Goal: Task Accomplishment & Management: Manage account settings

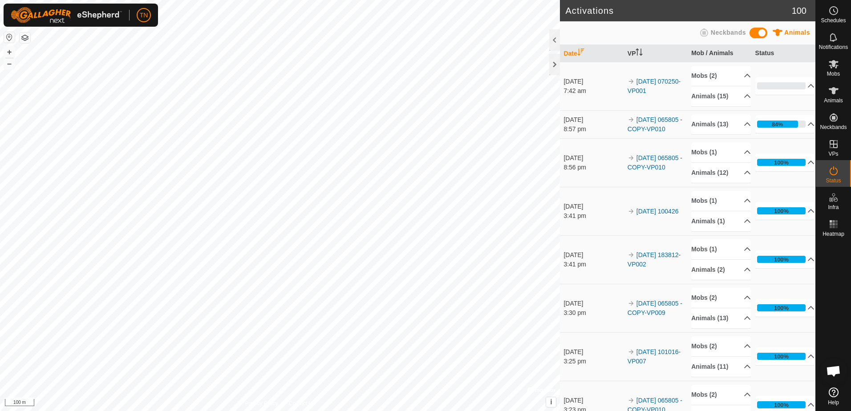
scroll to position [572, 0]
click at [732, 126] on p-accordion-header "Animals (13)" at bounding box center [721, 124] width 60 height 20
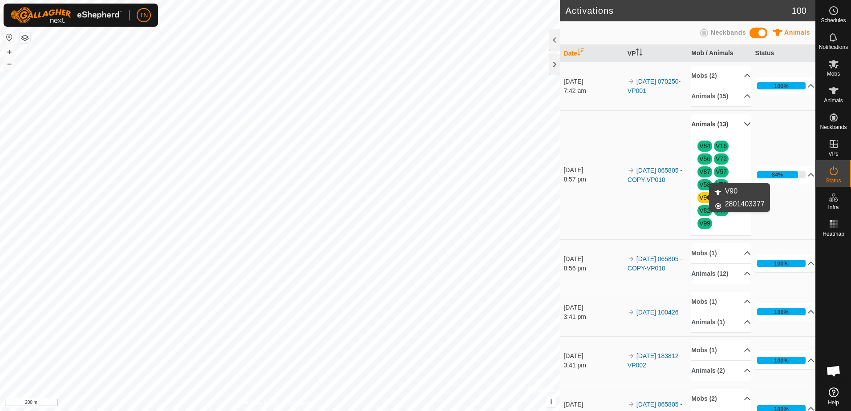
click at [699, 198] on link "V90" at bounding box center [704, 197] width 11 height 7
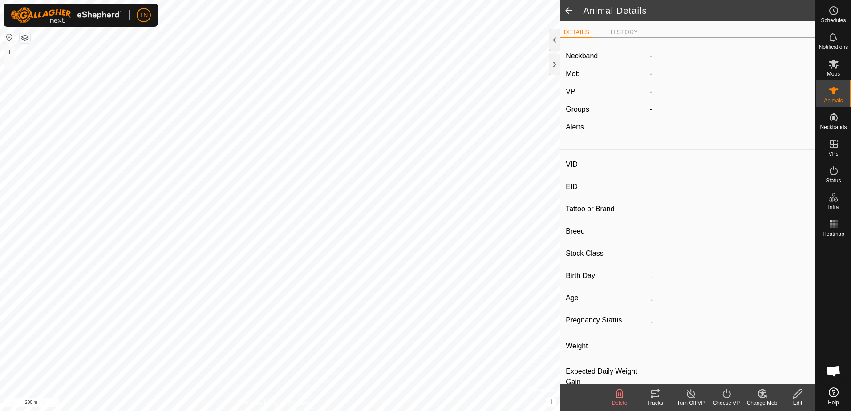
type input "V90"
type input "-"
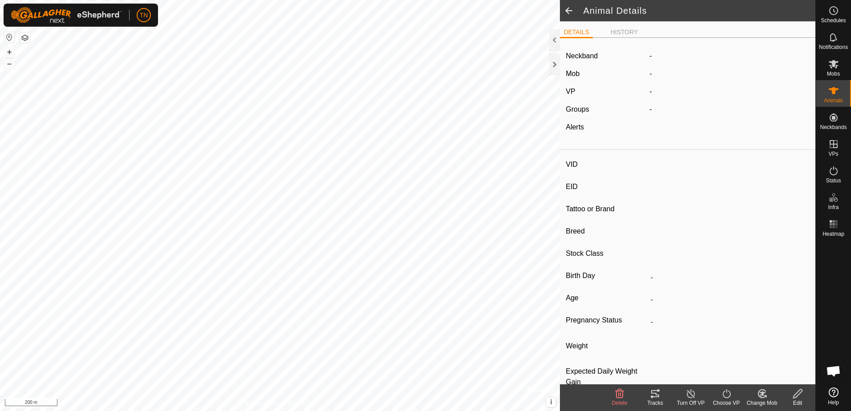
type input "-"
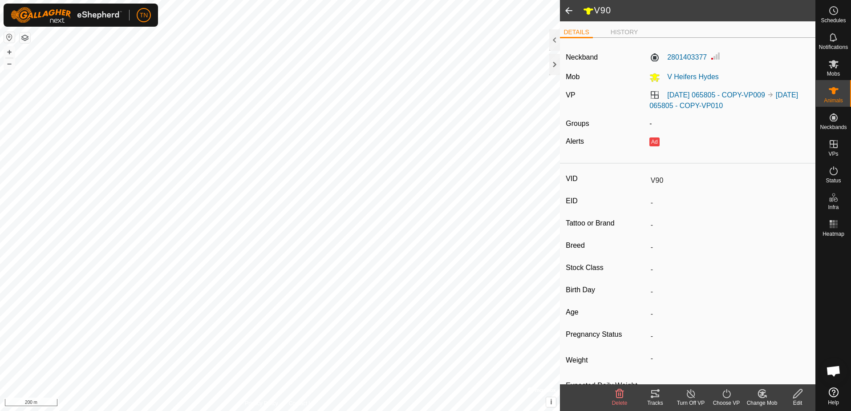
click at [569, 8] on span at bounding box center [569, 10] width 18 height 21
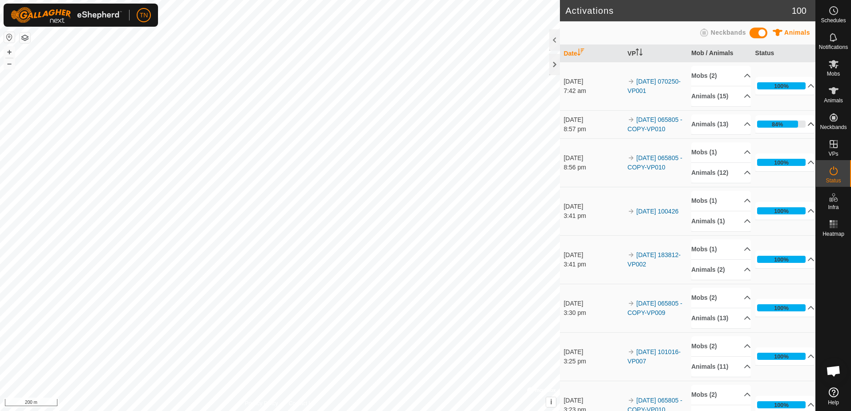
click at [794, 129] on p-accordion-header "84%" at bounding box center [785, 124] width 60 height 18
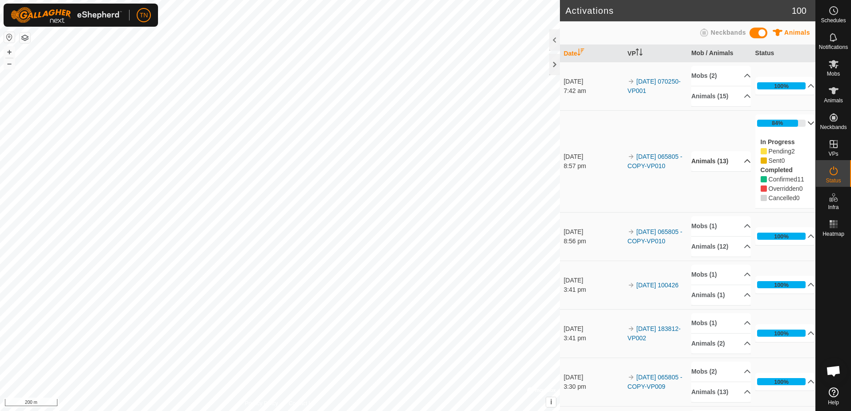
click at [732, 156] on p-accordion-header "Animals (13)" at bounding box center [721, 161] width 60 height 20
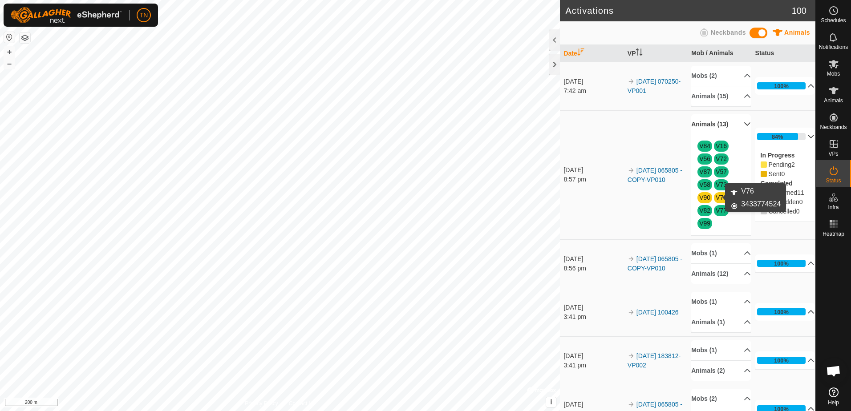
click at [716, 196] on link "V76" at bounding box center [721, 197] width 11 height 7
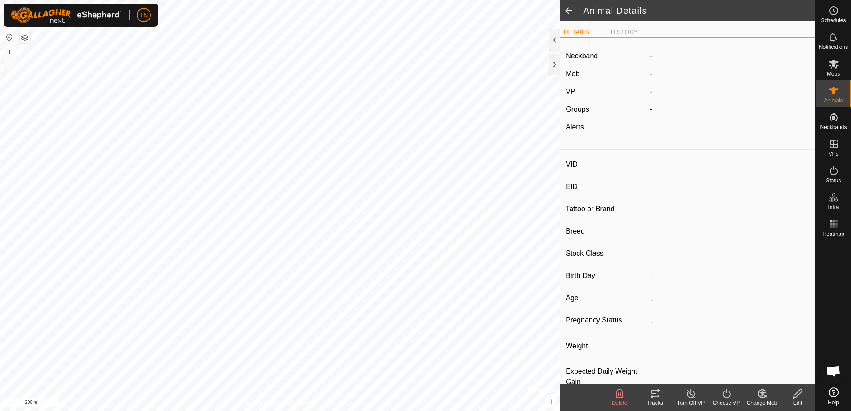
type input "V76"
type input "-"
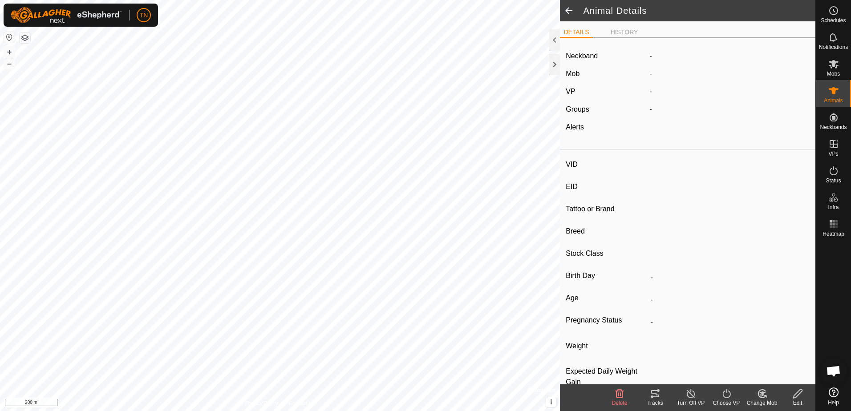
type input "-"
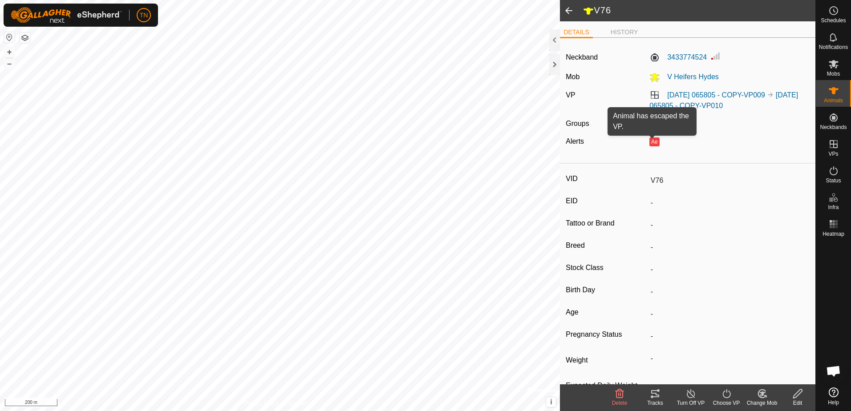
click at [649, 142] on button "Ae" at bounding box center [654, 142] width 10 height 9
click at [652, 142] on button "Ae" at bounding box center [654, 142] width 10 height 9
type input "V90"
type input "-"
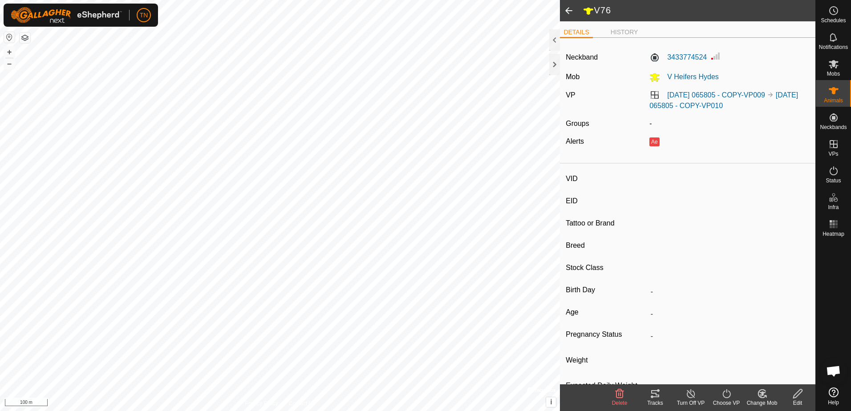
type input "-"
click at [657, 400] on div "Tracks" at bounding box center [655, 403] width 36 height 8
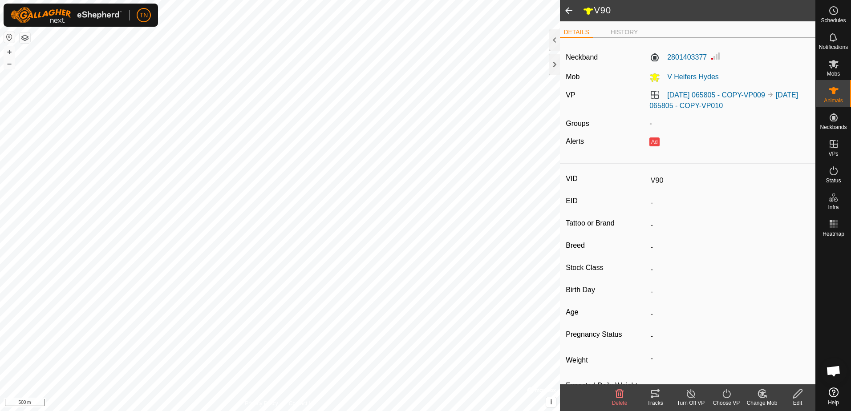
scroll to position [572, 0]
click at [326, 0] on html "TN Schedules Notifications Mobs Animals Neckbands VPs Status Infra Heatmap Help…" at bounding box center [425, 205] width 851 height 411
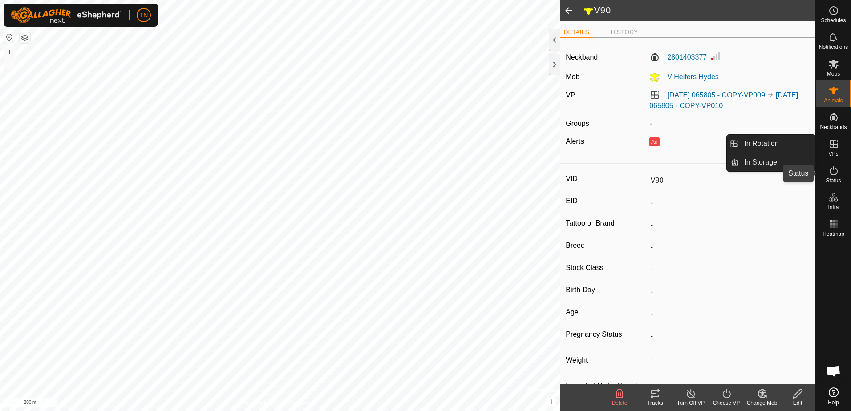
click at [832, 172] on icon at bounding box center [833, 171] width 11 height 11
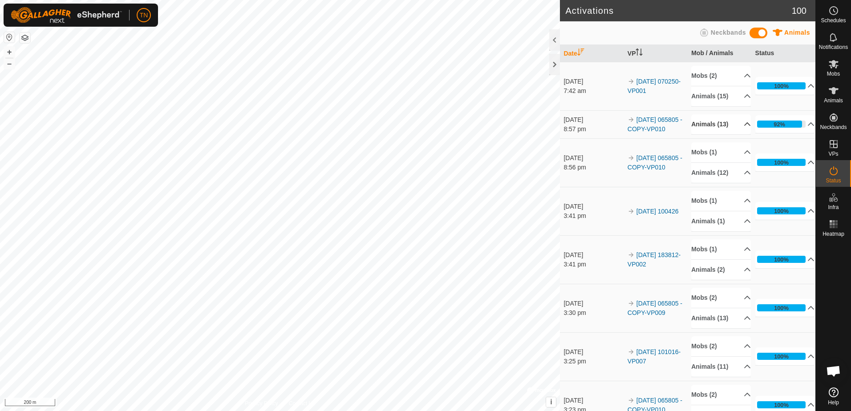
click at [706, 129] on p-accordion-header "Animals (13)" at bounding box center [721, 124] width 60 height 20
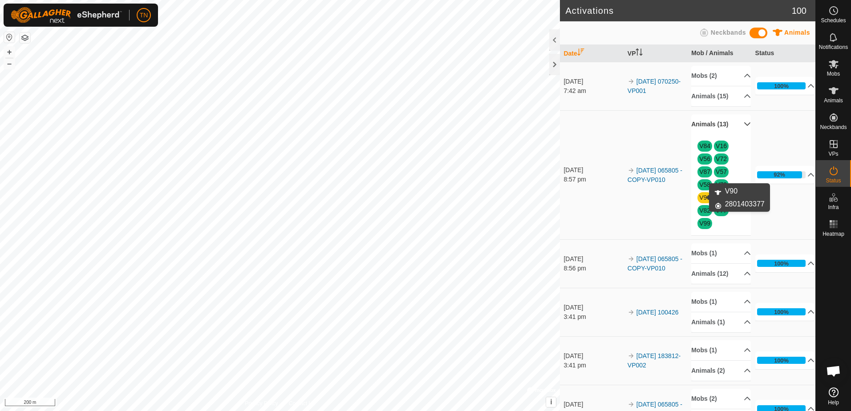
click at [703, 197] on link "V90" at bounding box center [704, 197] width 11 height 7
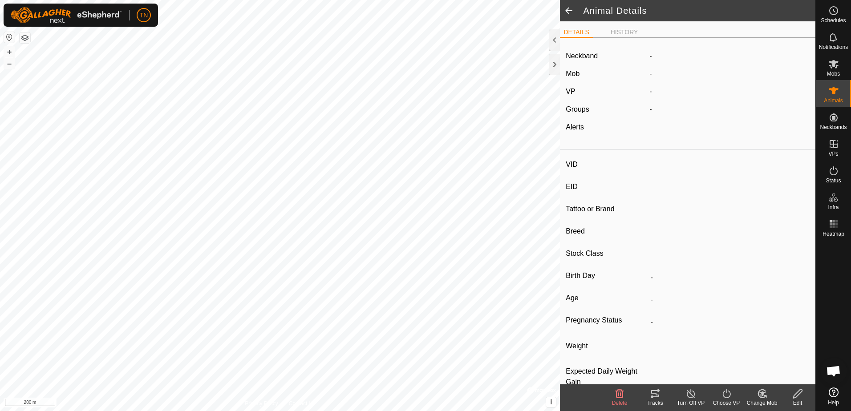
type input "V90"
type input "-"
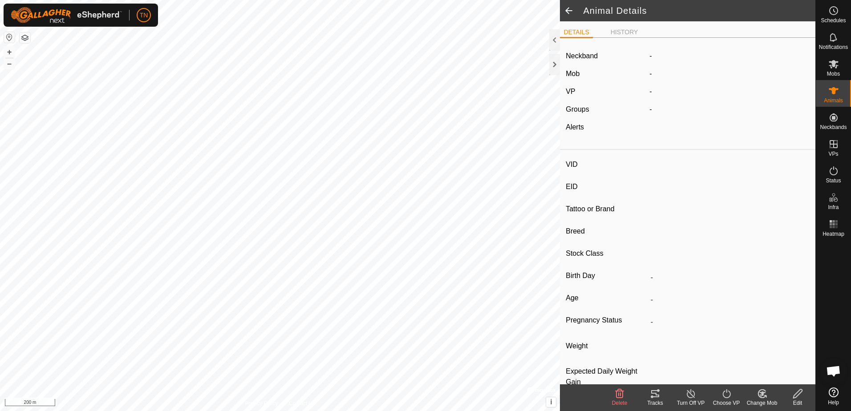
type input "-"
